Goal: Task Accomplishment & Management: Manage account settings

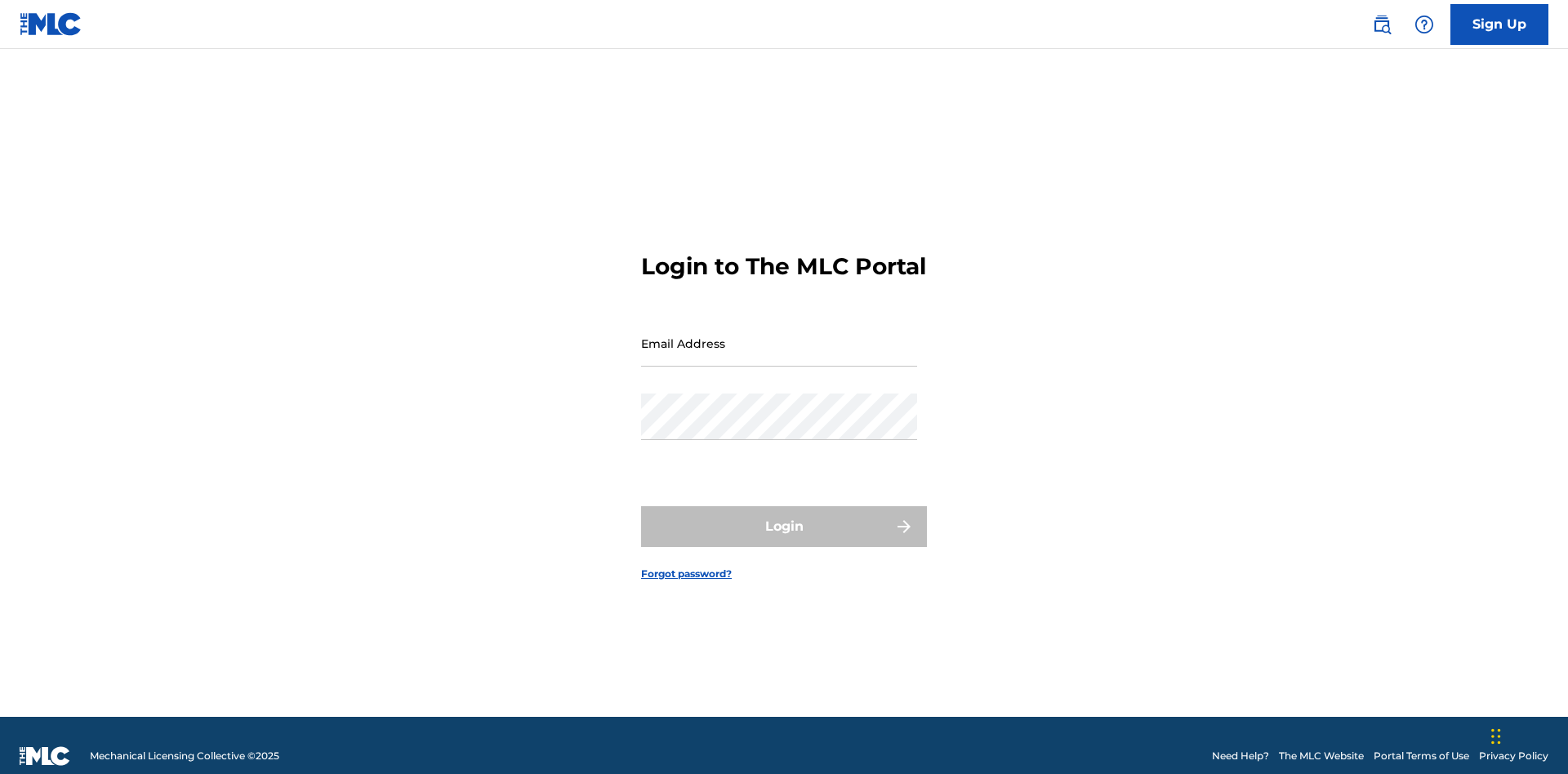
scroll to position [21, 0]
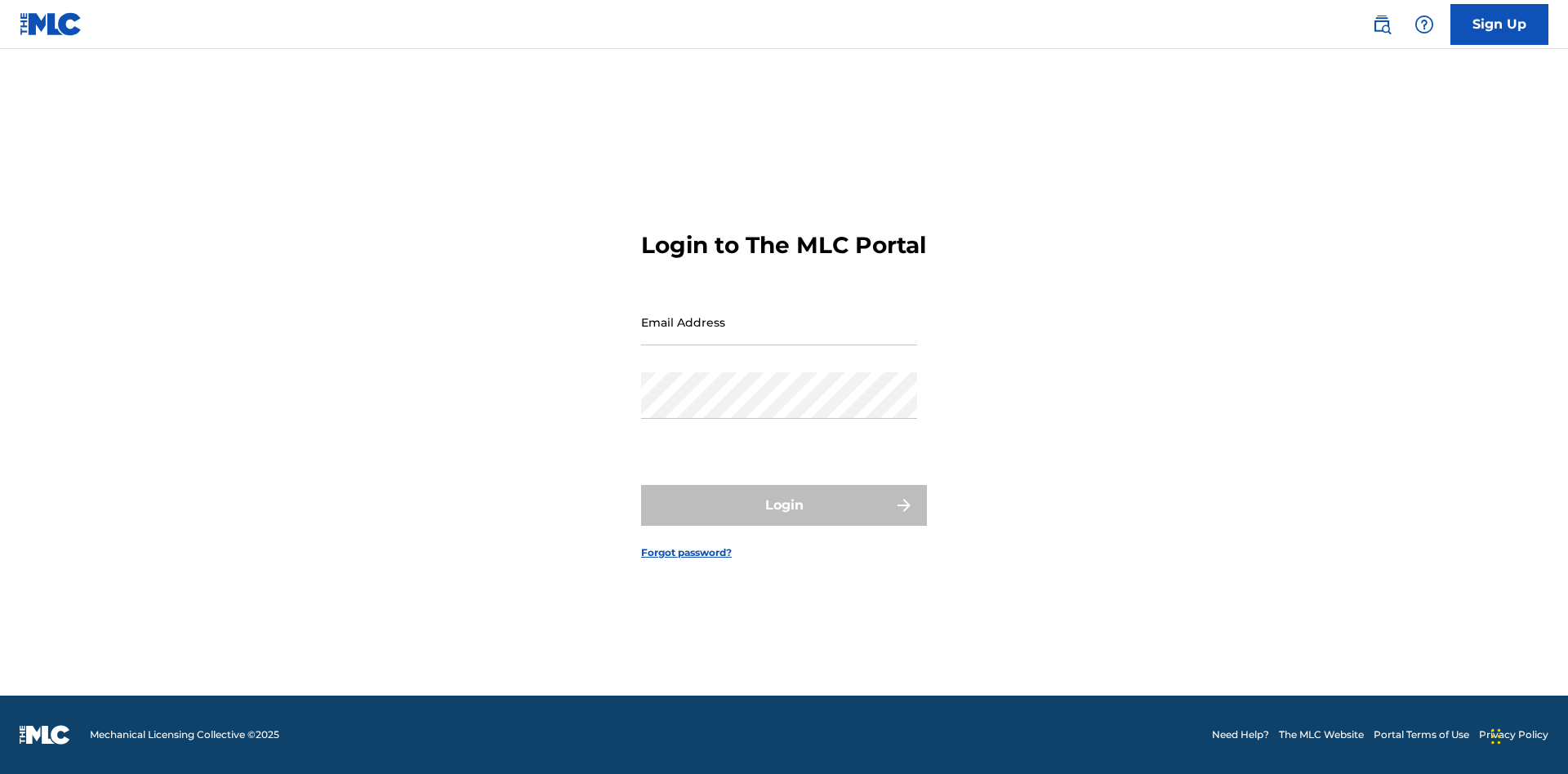
click at [779, 335] on input "Email Address" at bounding box center [779, 322] width 276 height 46
type input "XenaSongwriter@gmail.com"
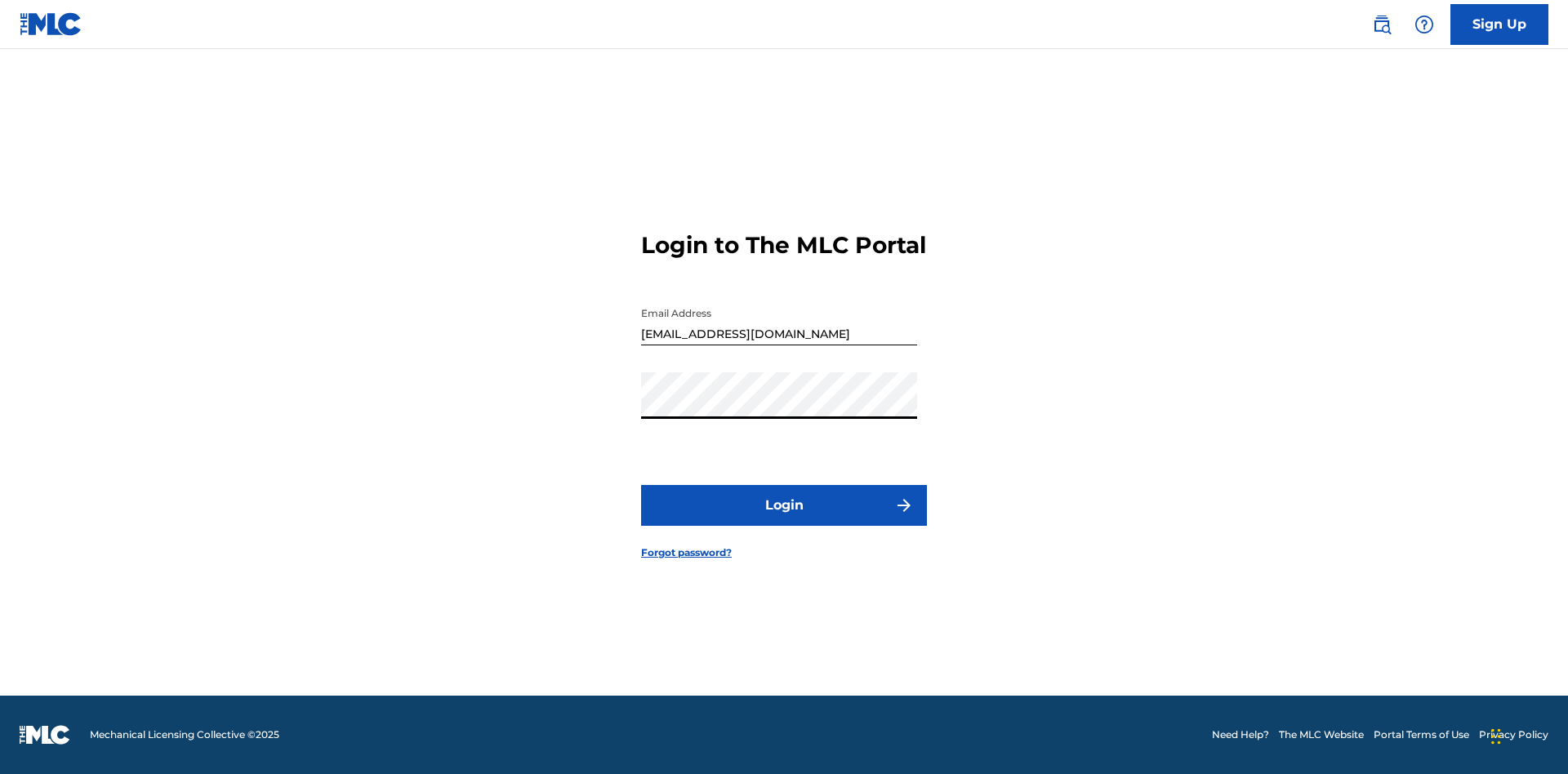
click at [784, 519] on button "Login" at bounding box center [784, 505] width 286 height 41
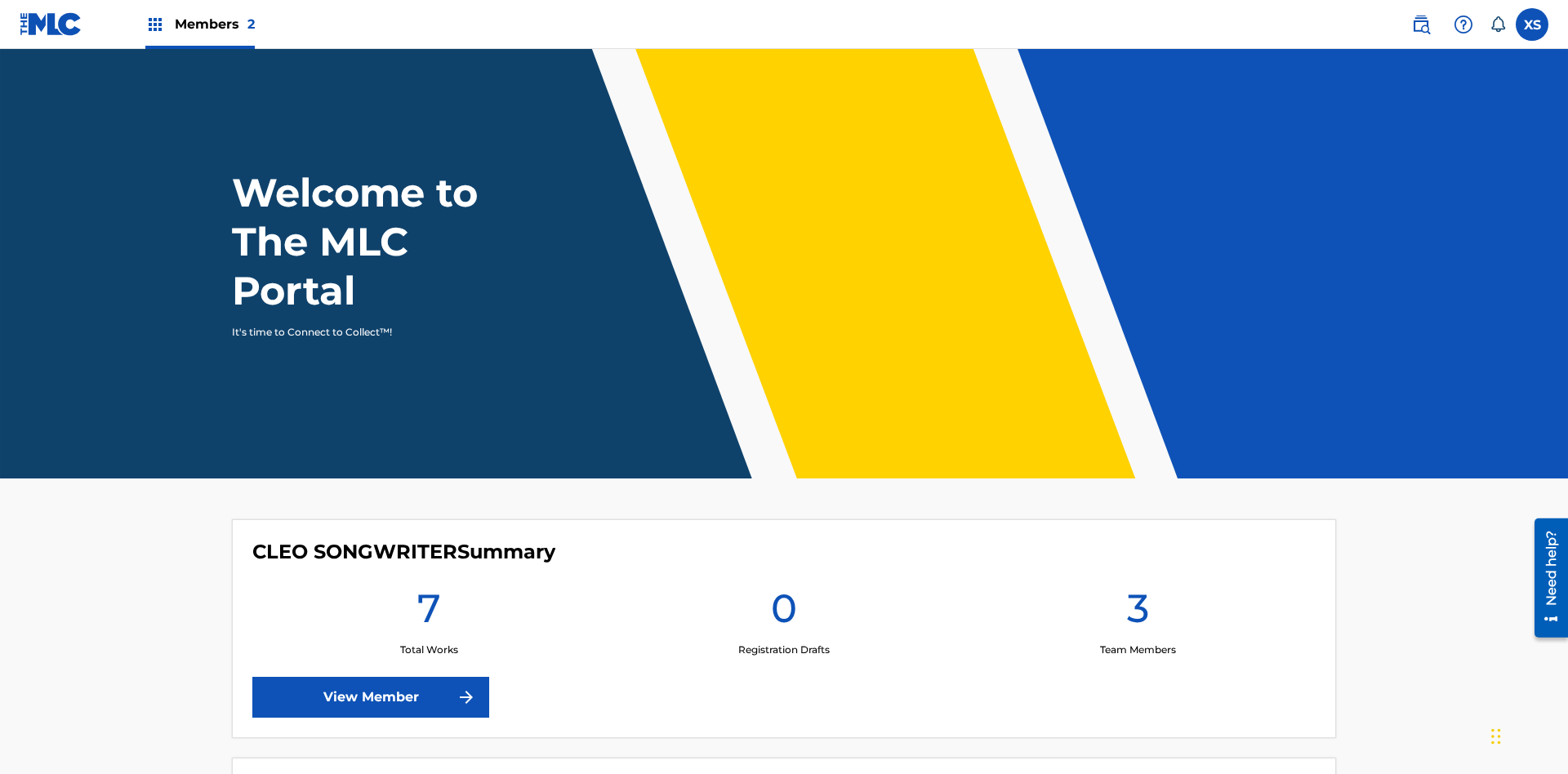
click at [200, 24] on span "Members 2" at bounding box center [214, 24] width 80 height 18
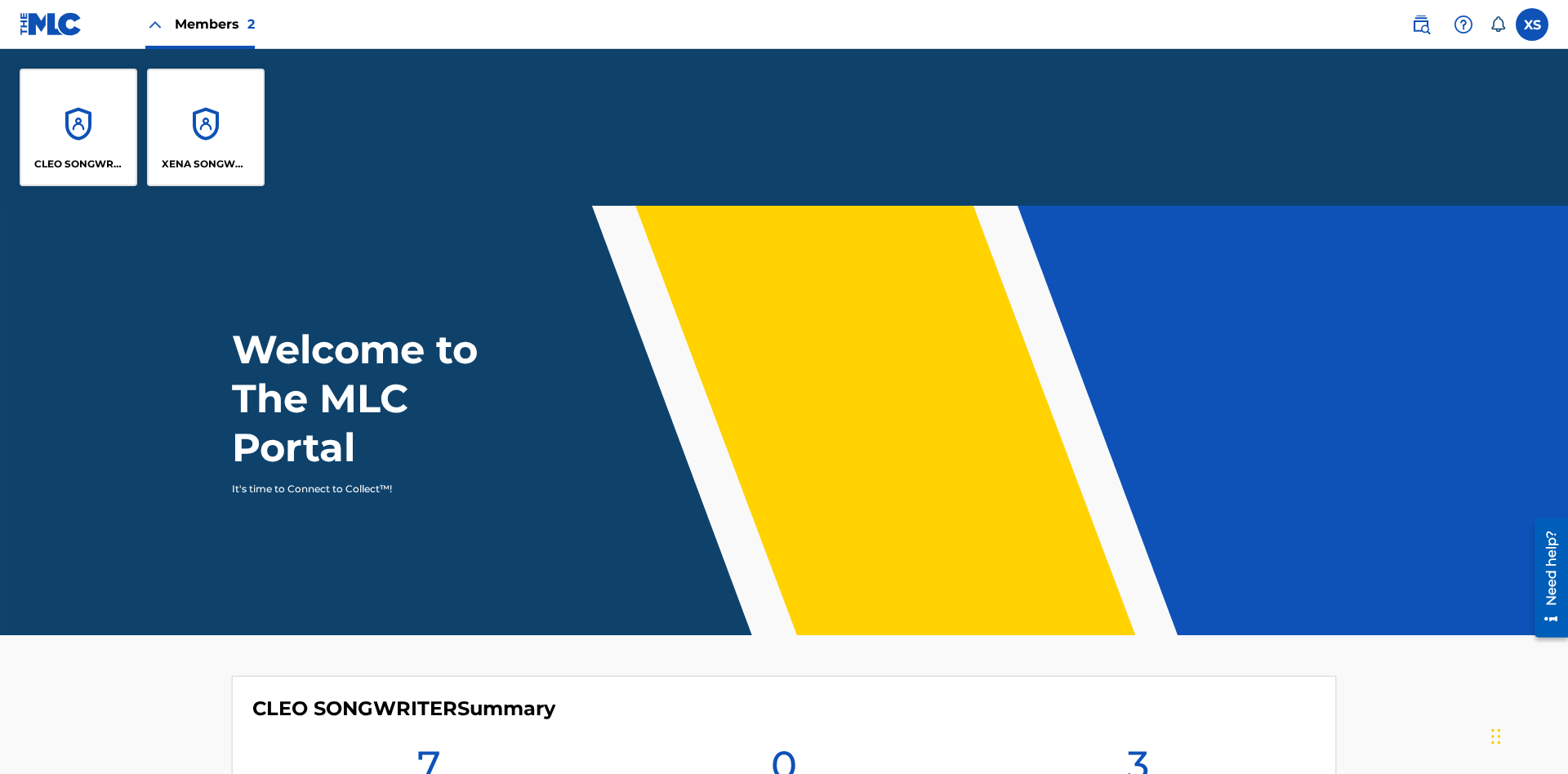
click at [206, 164] on p "XENA SONGWRITER" at bounding box center [206, 164] width 89 height 15
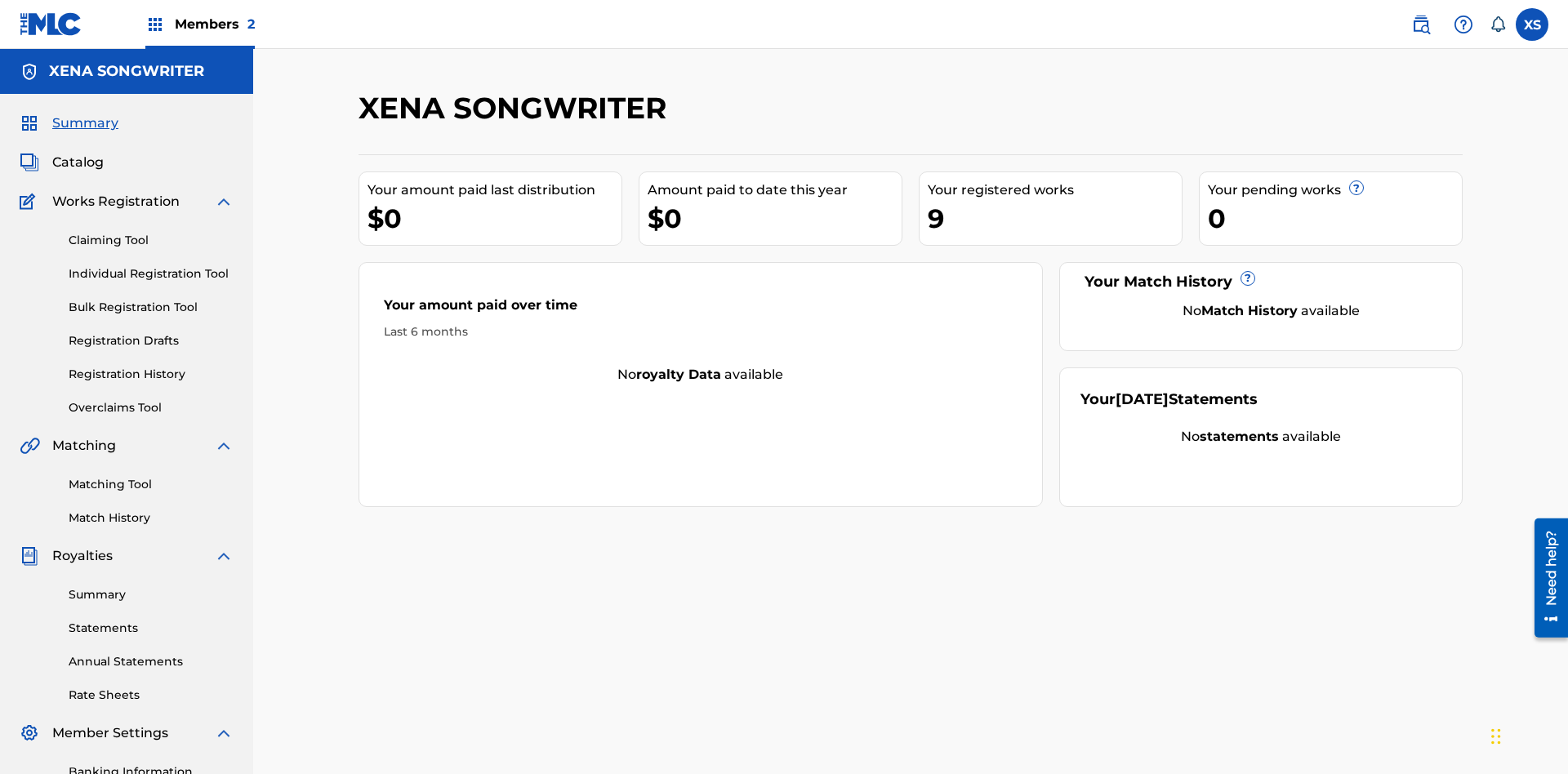
click at [78, 152] on span "Catalog" at bounding box center [79, 162] width 52 height 19
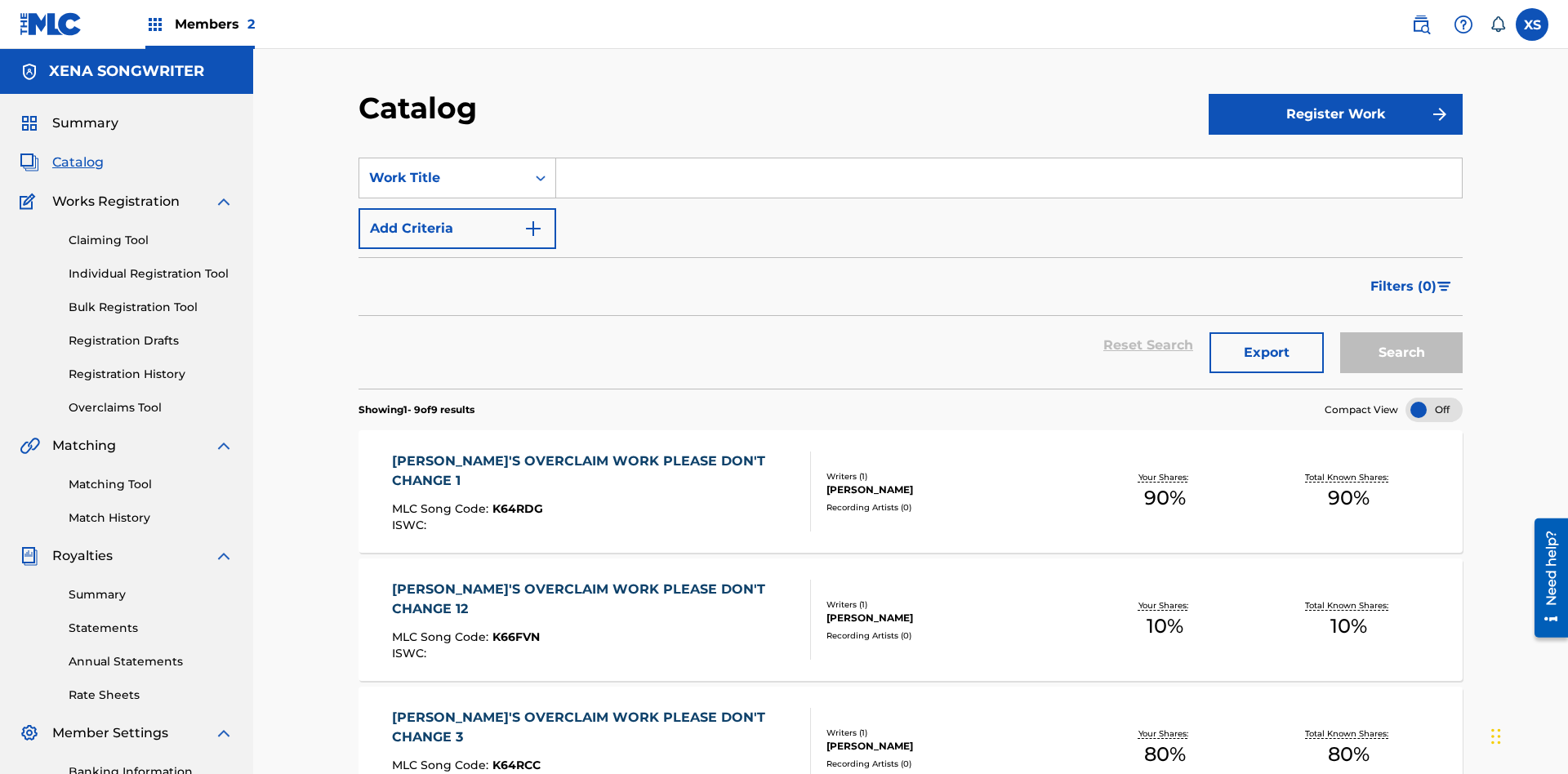
click at [911, 482] on div "DYLAN TANNER HINK" at bounding box center [950, 490] width 247 height 15
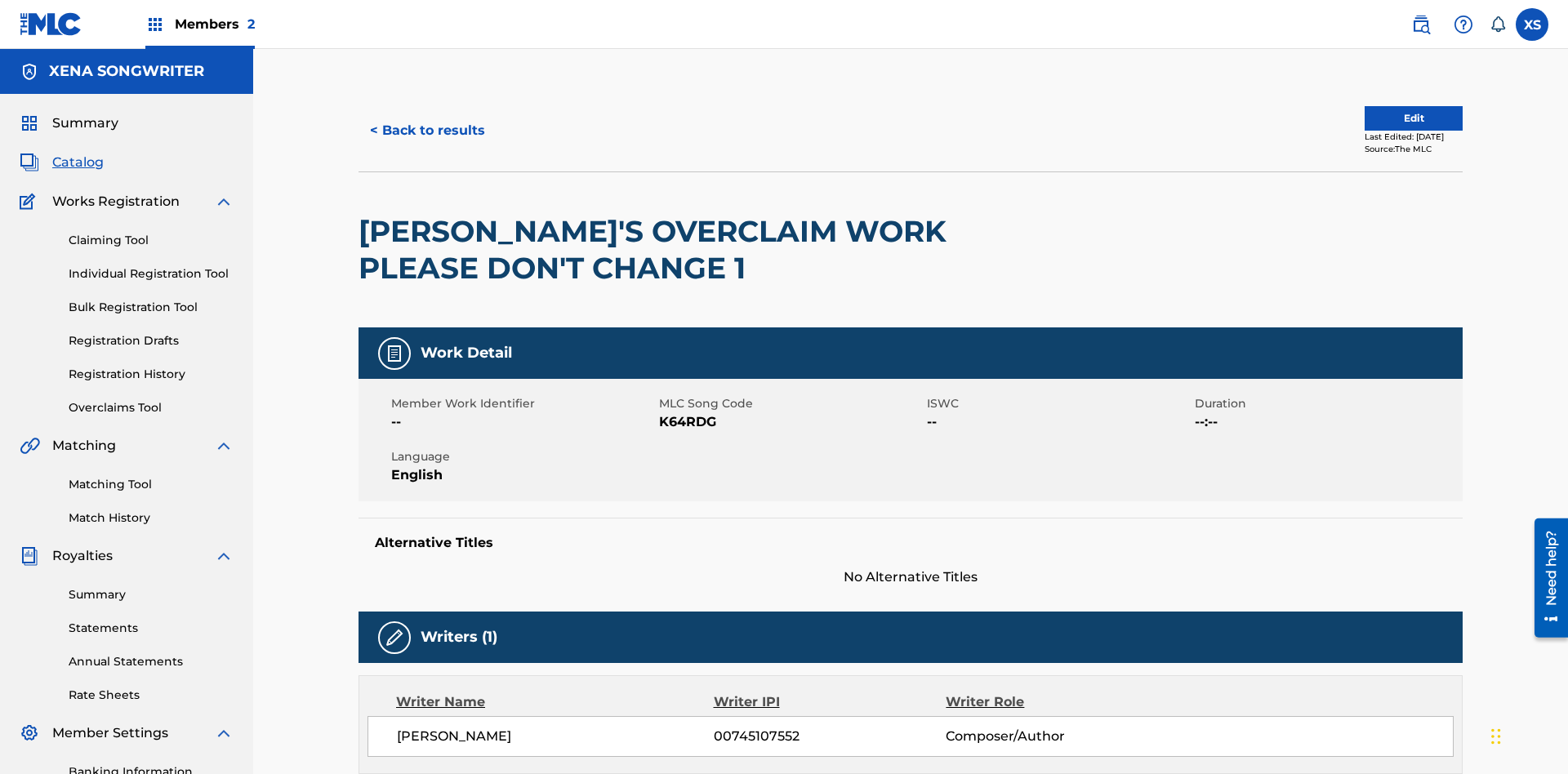
click at [1532, 24] on label at bounding box center [1532, 24] width 32 height 32
click at [1532, 25] on input "XS Xena Songwriter xenasongwriter@gmail.com Notification Preferences Profile Lo…" at bounding box center [1532, 25] width 0 height 0
click at [1374, 231] on p "Log out" at bounding box center [1375, 231] width 39 height 15
click at [1532, 25] on input "XS Xena Songwriter xenasongwriter@gmail.com Notification Preferences Profile Lo…" at bounding box center [1532, 25] width 0 height 0
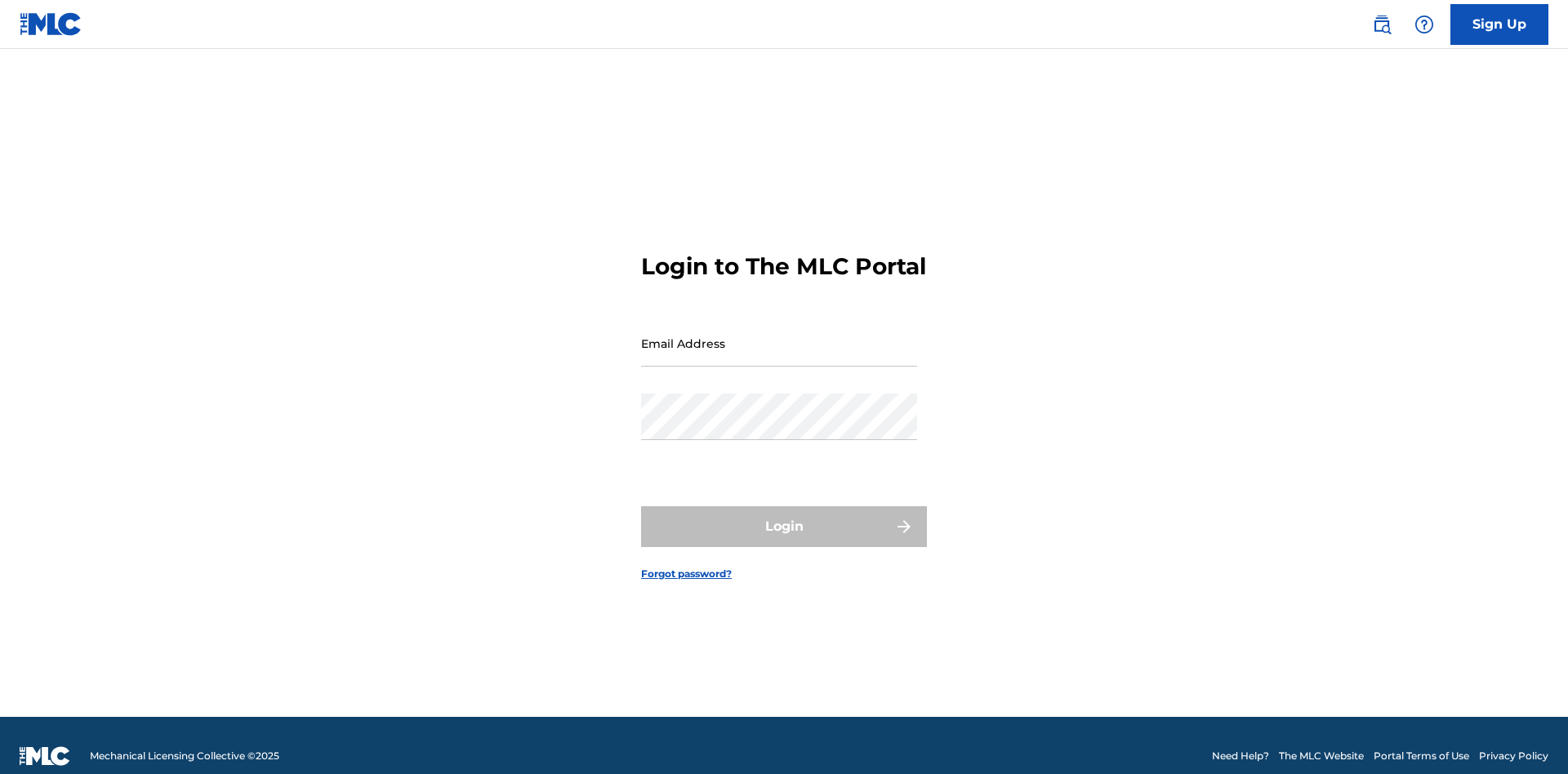
scroll to position [21, 0]
click at [779, 335] on input "Email Address" at bounding box center [779, 344] width 276 height 46
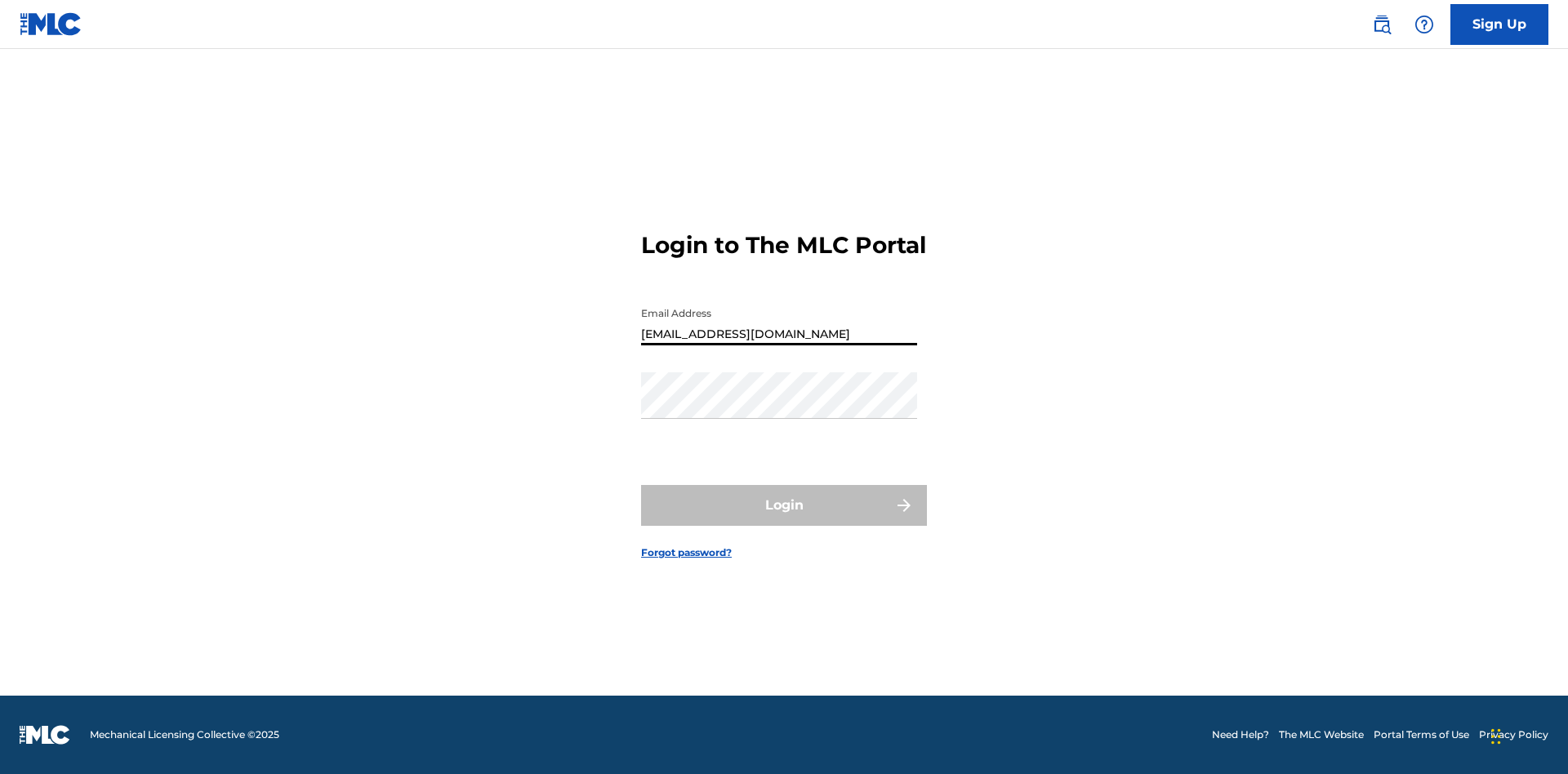
type input "CleoSongwriter@gmail.com"
click at [784, 519] on button "Login" at bounding box center [784, 505] width 286 height 41
